Goal: Transaction & Acquisition: Purchase product/service

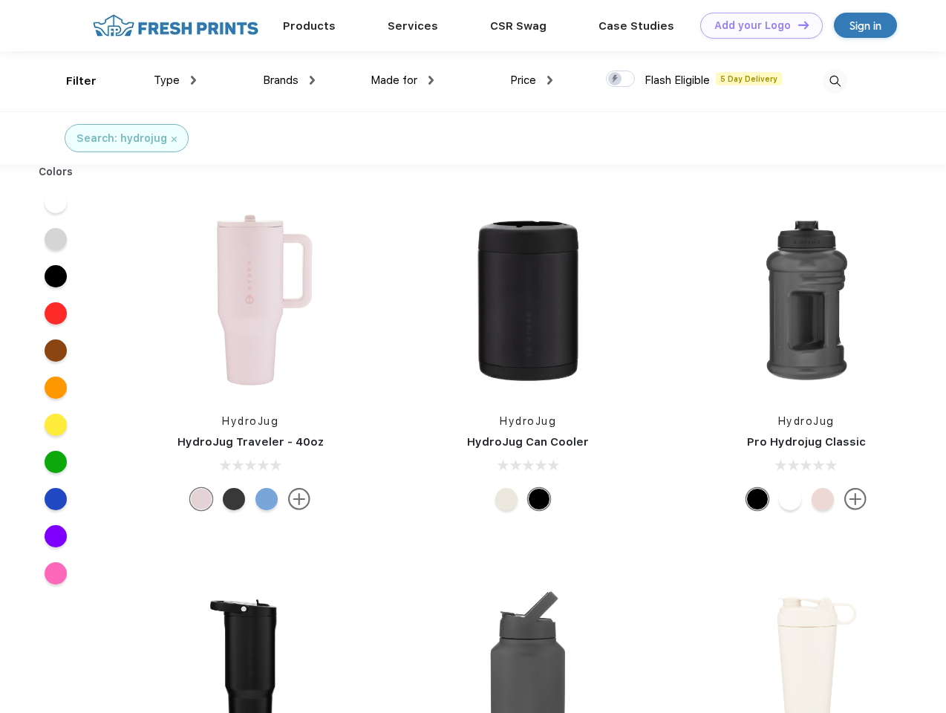
click at [756, 25] on link "Add your Logo Design Tool" at bounding box center [762, 26] width 123 height 26
click at [0, 0] on div "Design Tool" at bounding box center [0, 0] width 0 height 0
click at [797, 25] on link "Add your Logo Design Tool" at bounding box center [762, 26] width 123 height 26
click at [71, 81] on div "Filter" at bounding box center [81, 81] width 30 height 17
click at [175, 80] on span "Type" at bounding box center [167, 80] width 26 height 13
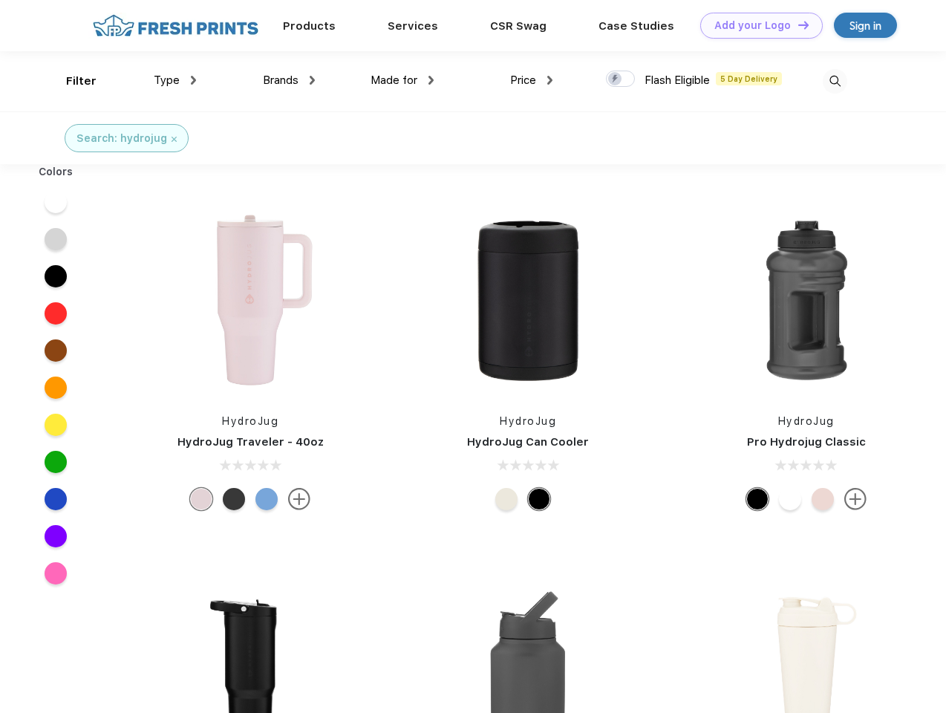
click at [289, 80] on span "Brands" at bounding box center [281, 80] width 36 height 13
click at [403, 80] on span "Made for" at bounding box center [394, 80] width 47 height 13
click at [532, 80] on span "Price" at bounding box center [523, 80] width 26 height 13
click at [621, 79] on div at bounding box center [620, 79] width 29 height 16
click at [616, 79] on input "checkbox" at bounding box center [611, 75] width 10 height 10
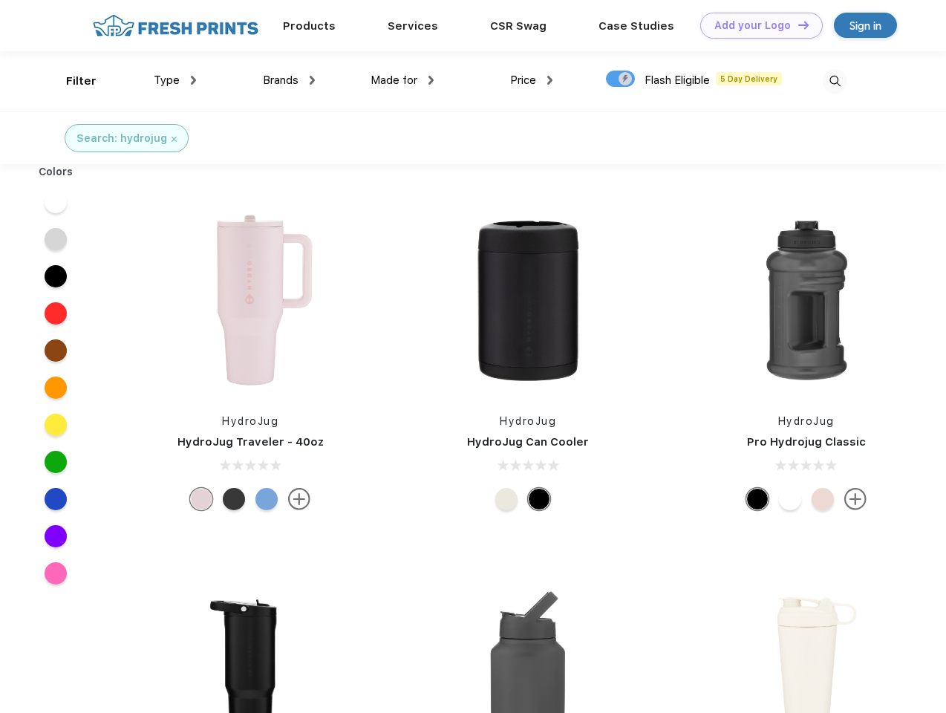
click at [835, 81] on img at bounding box center [835, 81] width 25 height 25
